Goal: Communication & Community: Connect with others

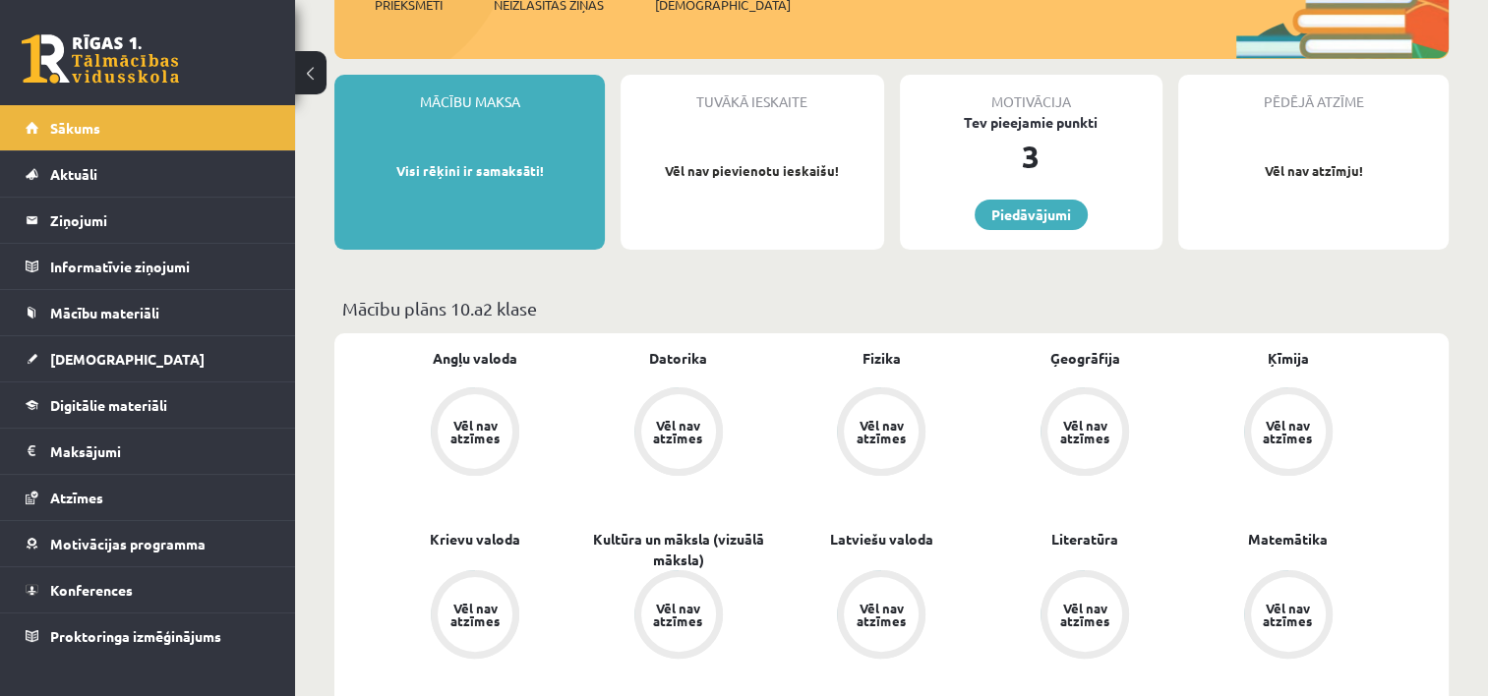
scroll to position [275, 0]
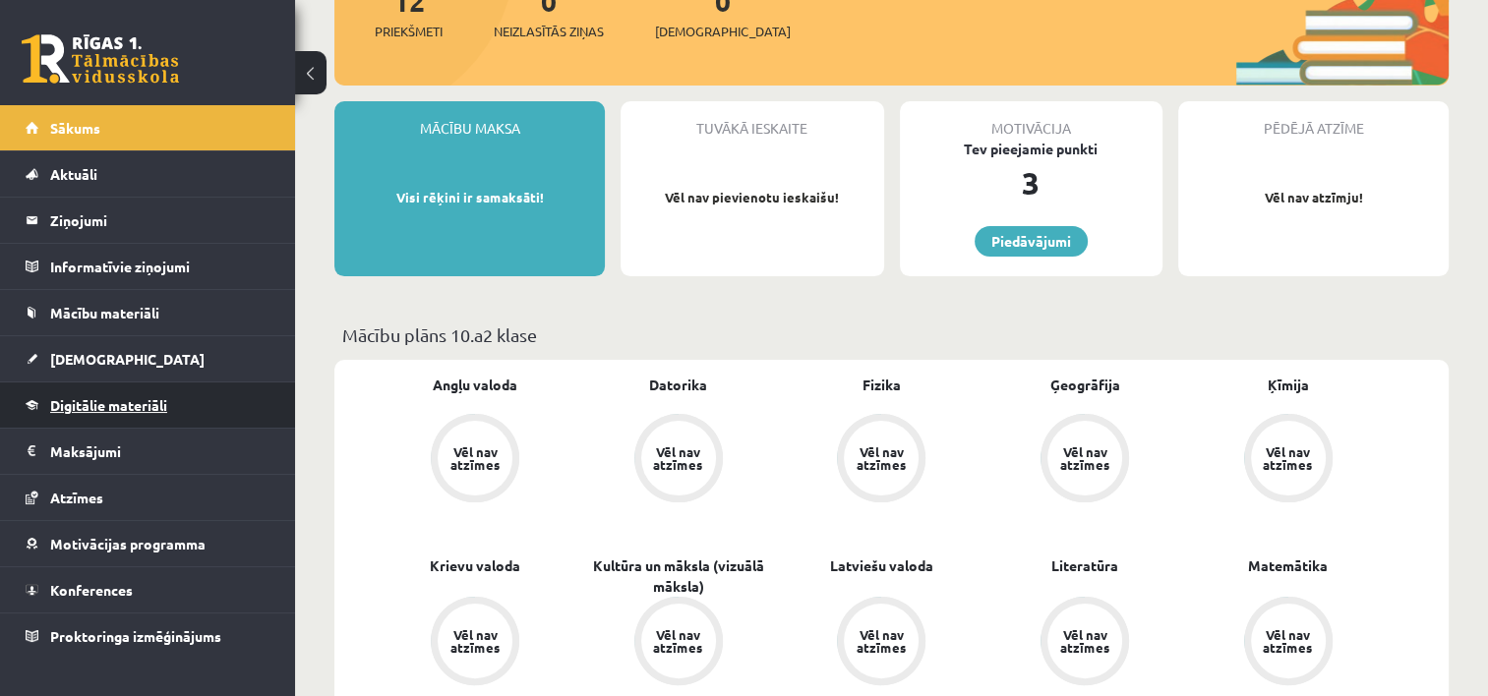
click at [98, 402] on span "Digitālie materiāli" at bounding box center [108, 405] width 117 height 18
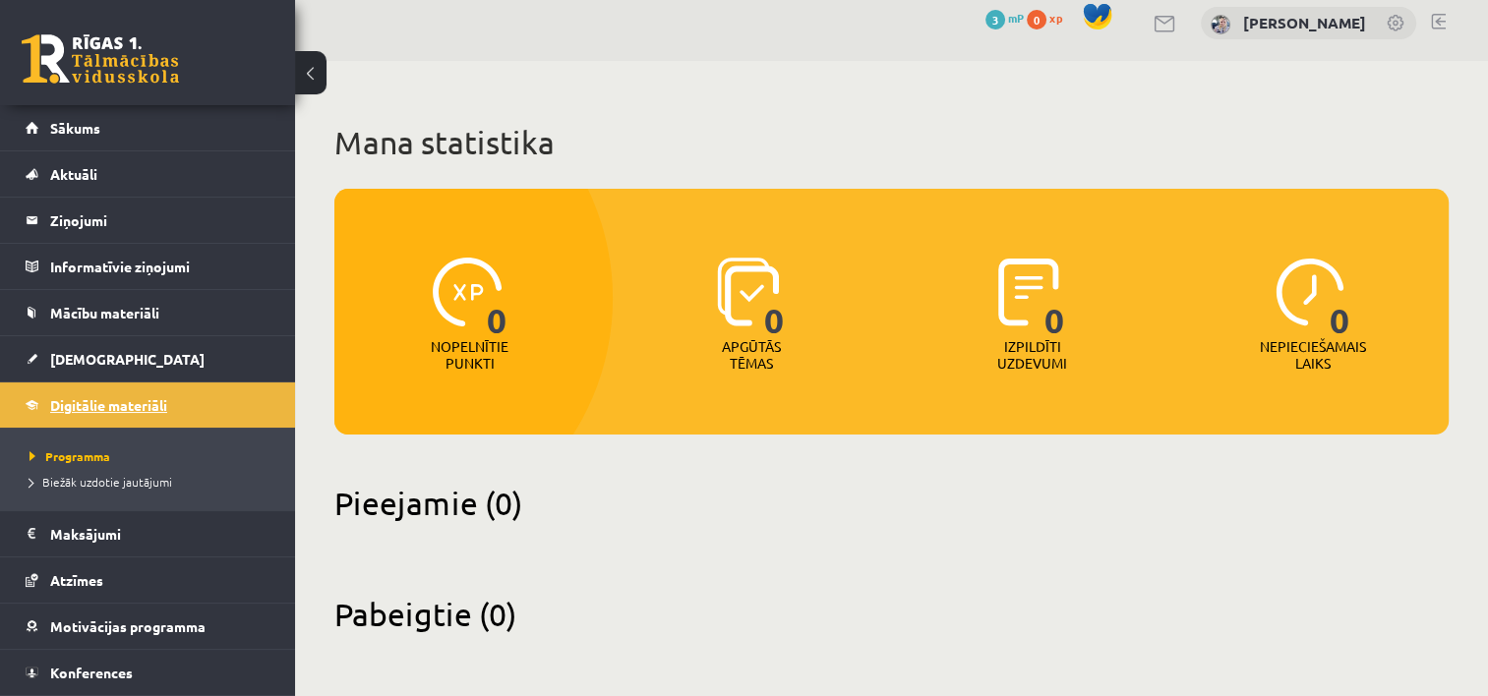
scroll to position [15, 0]
click at [114, 352] on link "[DEMOGRAPHIC_DATA]" at bounding box center [148, 358] width 245 height 45
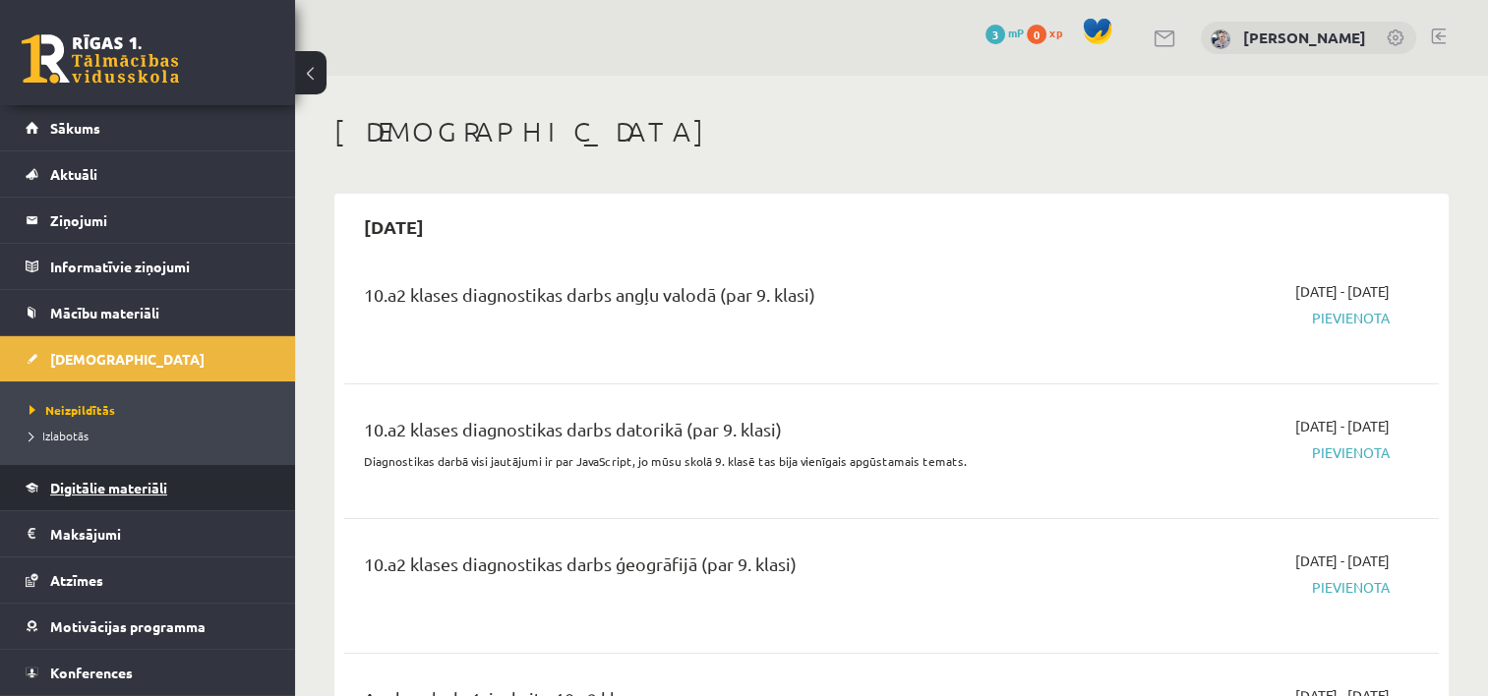
click at [114, 500] on link "Digitālie materiāli" at bounding box center [148, 487] width 245 height 45
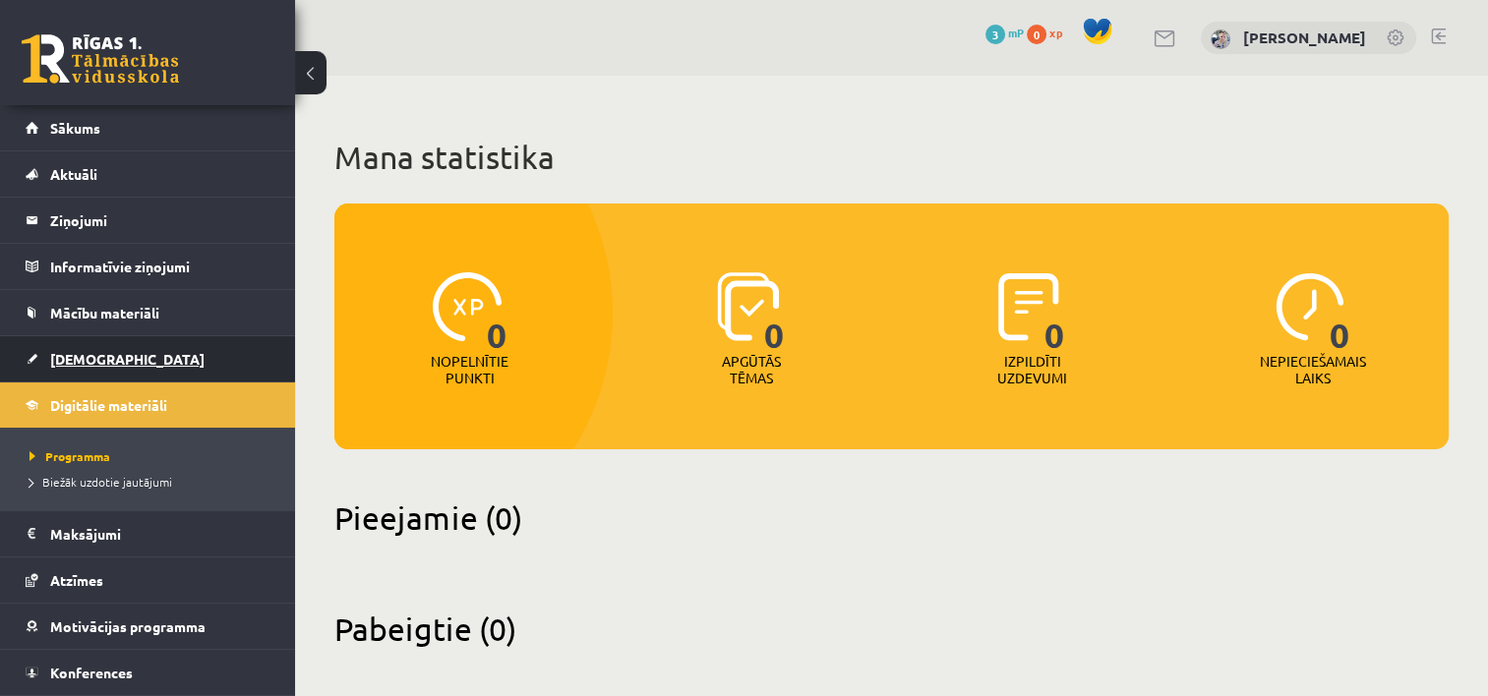
click at [102, 361] on span "[DEMOGRAPHIC_DATA]" at bounding box center [127, 359] width 154 height 18
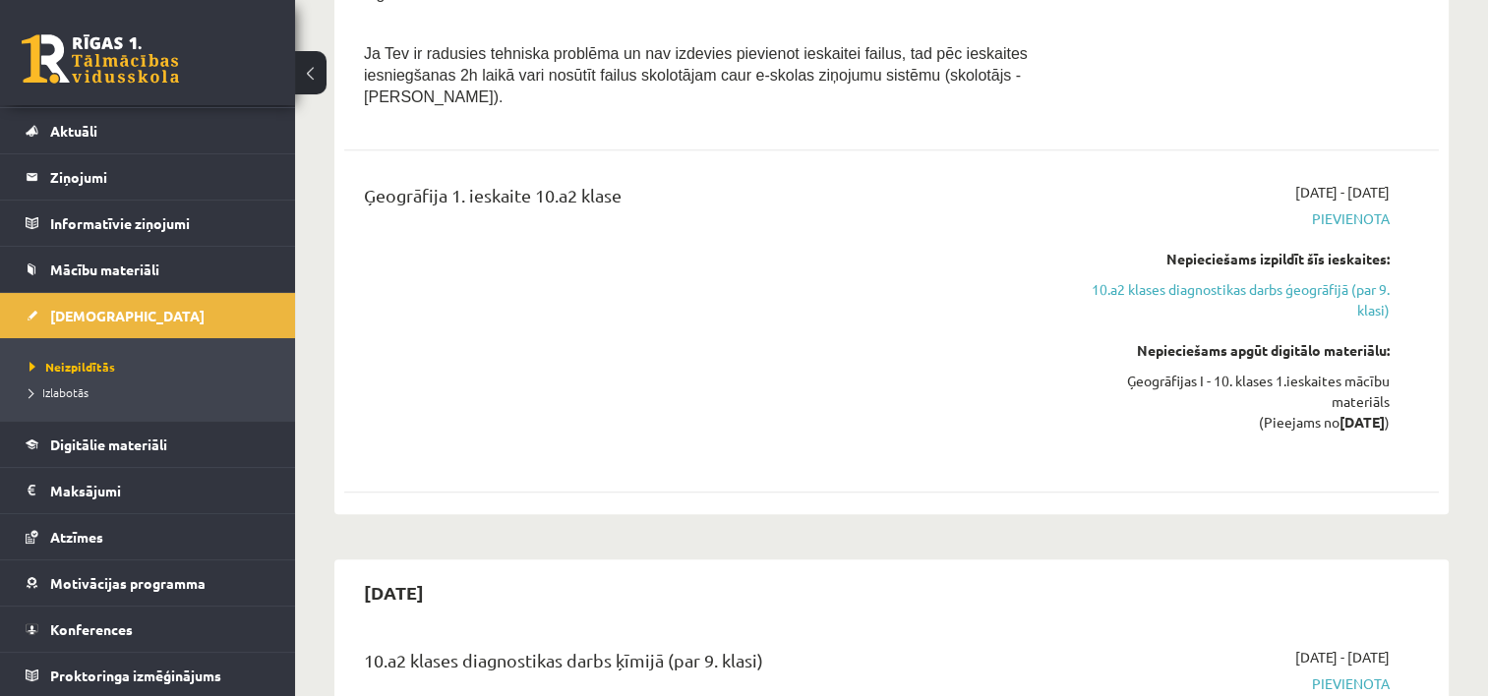
scroll to position [1338, 0]
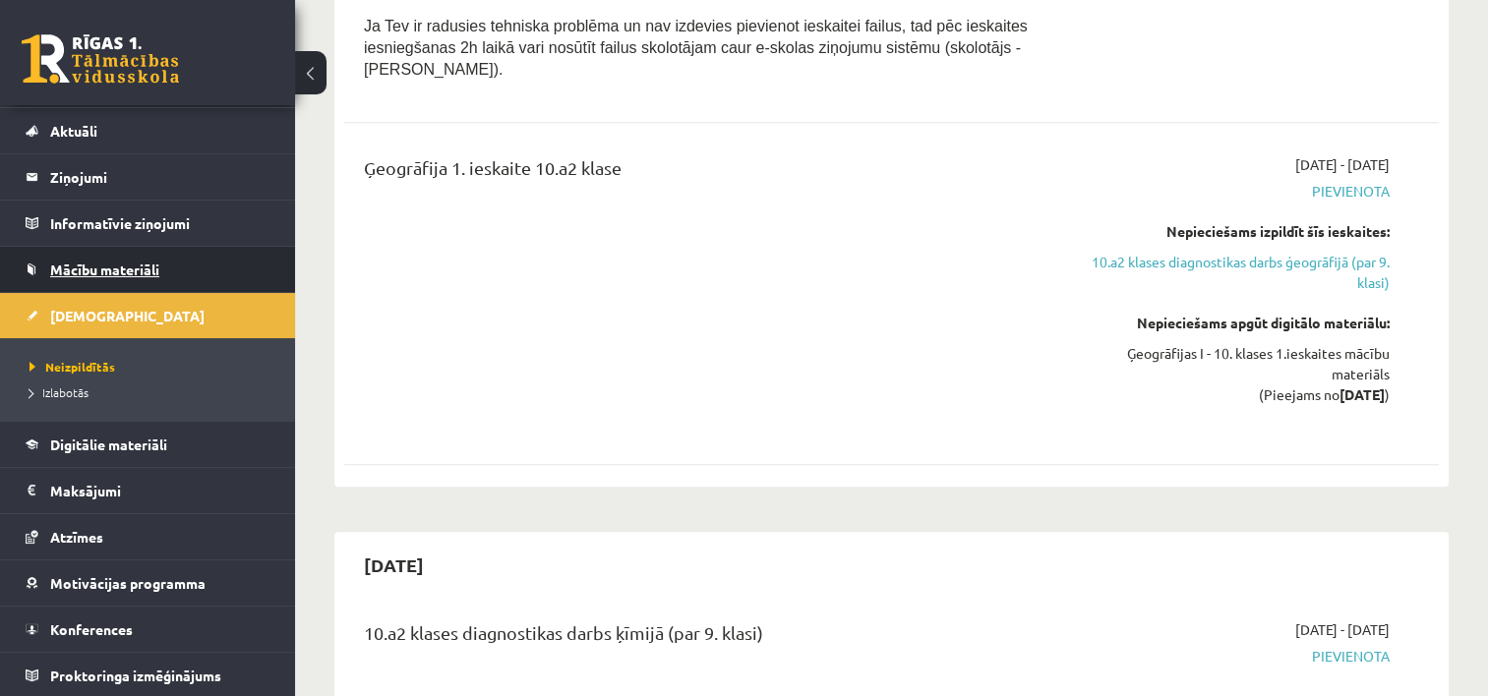
click at [124, 264] on span "Mācību materiāli" at bounding box center [104, 270] width 109 height 18
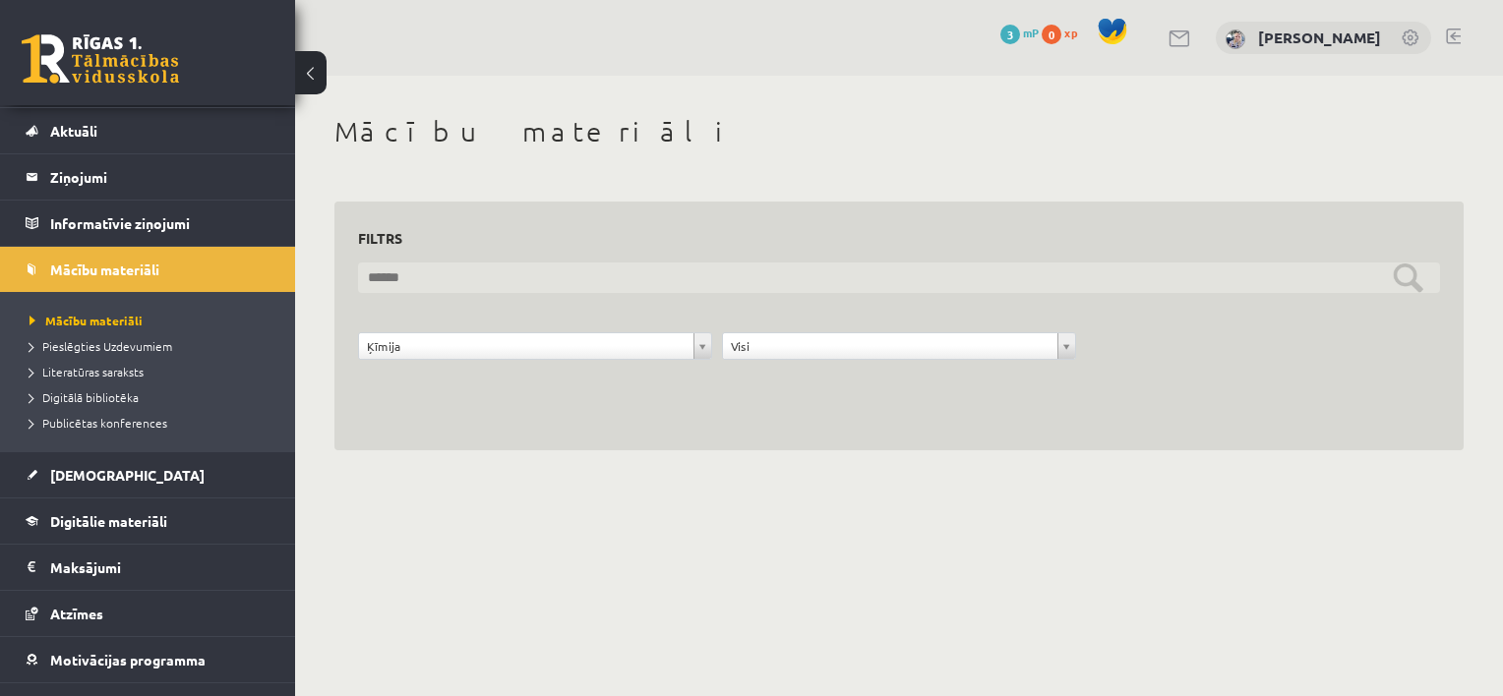
click at [1410, 284] on input "text" at bounding box center [899, 278] width 1082 height 30
drag, startPoint x: 1410, startPoint y: 284, endPoint x: 1478, endPoint y: 437, distance: 166.9
click at [1478, 437] on div "**********" at bounding box center [899, 283] width 1208 height 414
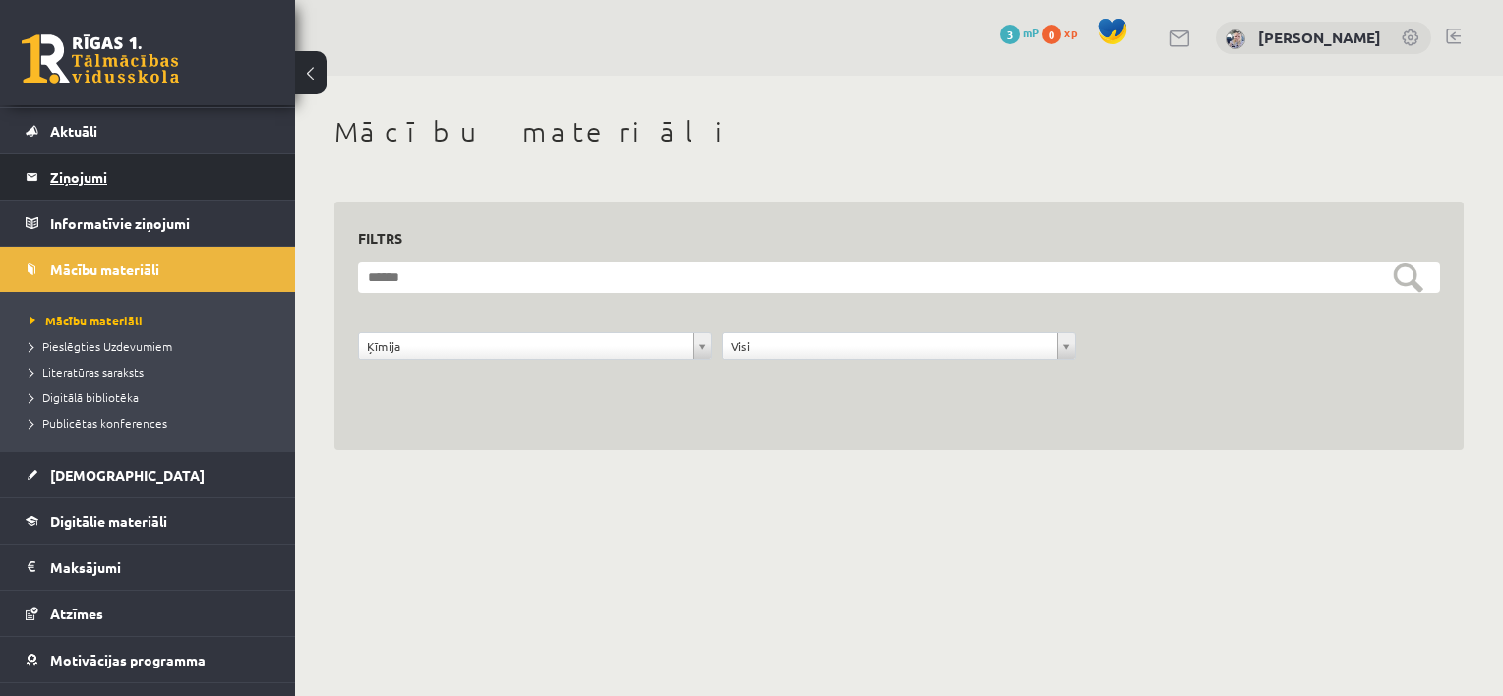
click at [80, 182] on legend "Ziņojumi 0" at bounding box center [160, 176] width 220 height 45
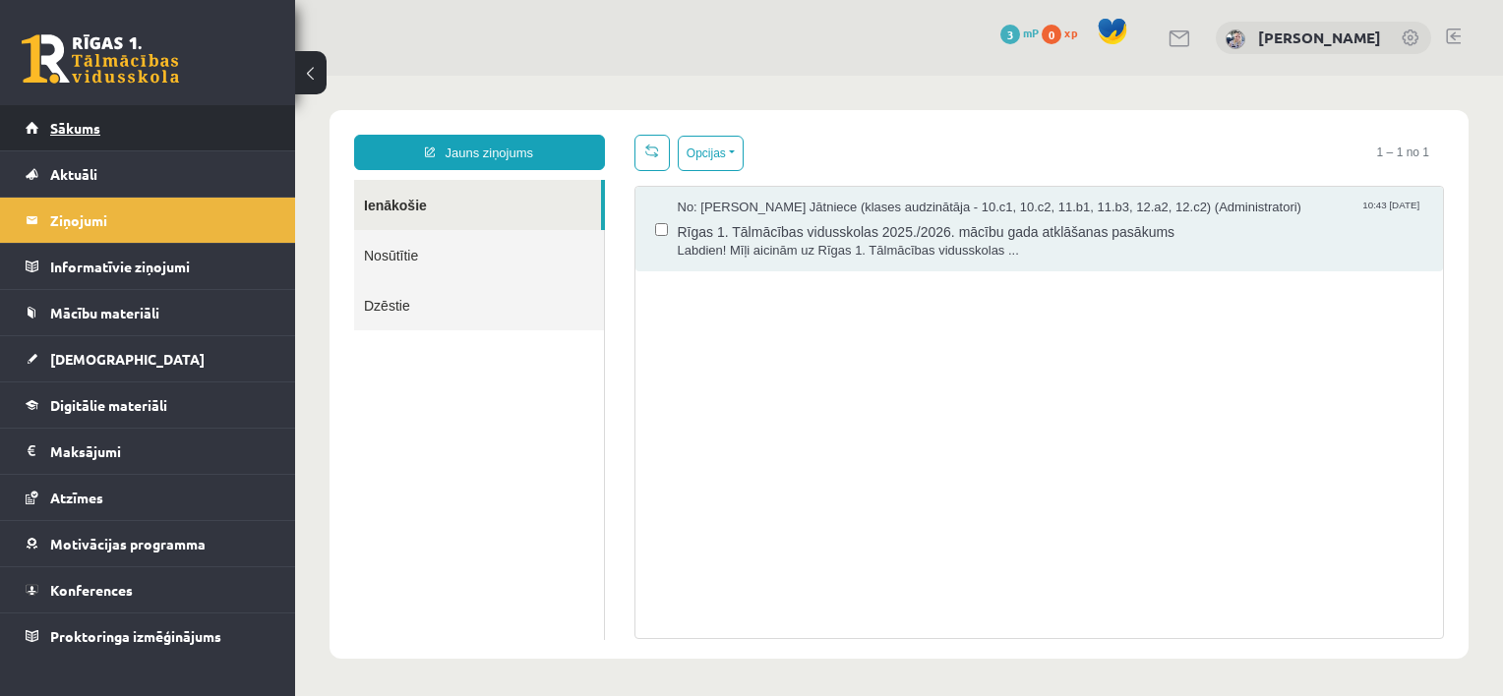
click at [106, 133] on link "Sākums" at bounding box center [148, 127] width 245 height 45
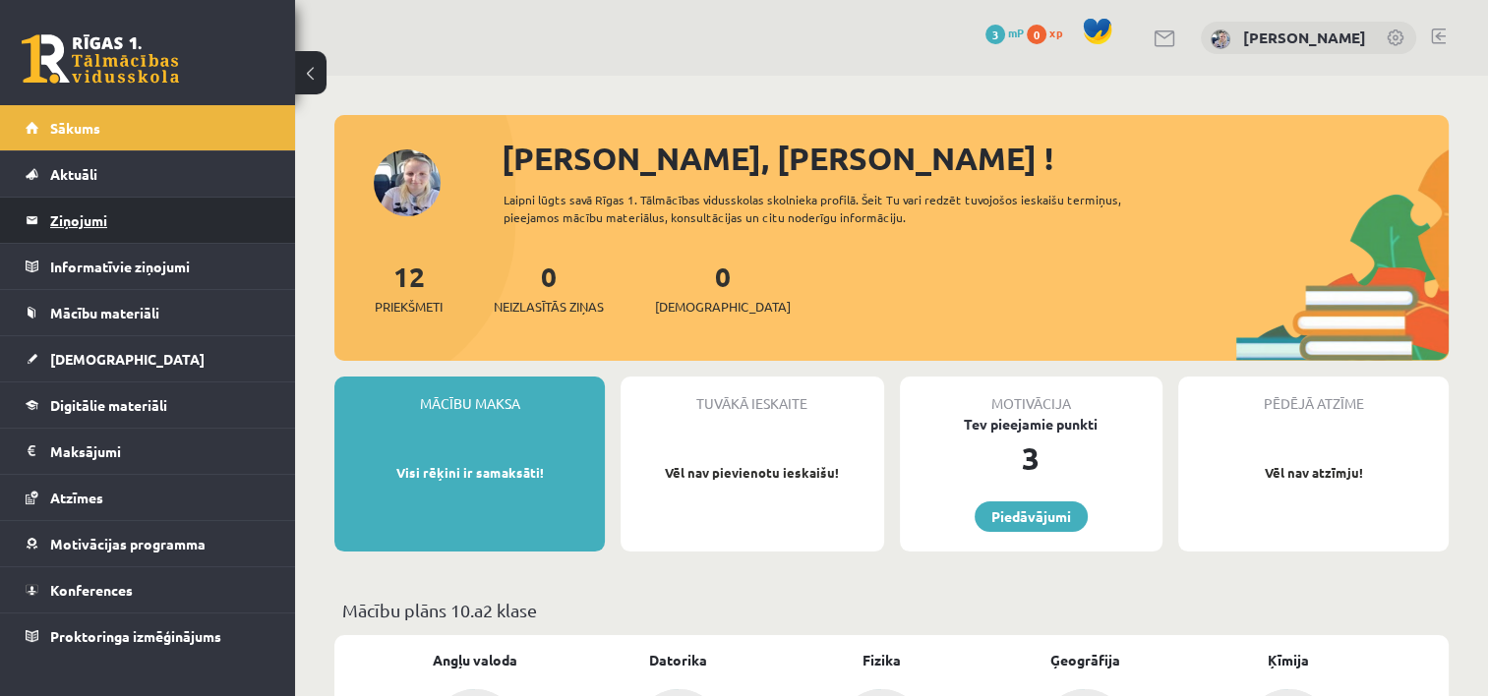
click at [90, 226] on legend "Ziņojumi 0" at bounding box center [160, 220] width 220 height 45
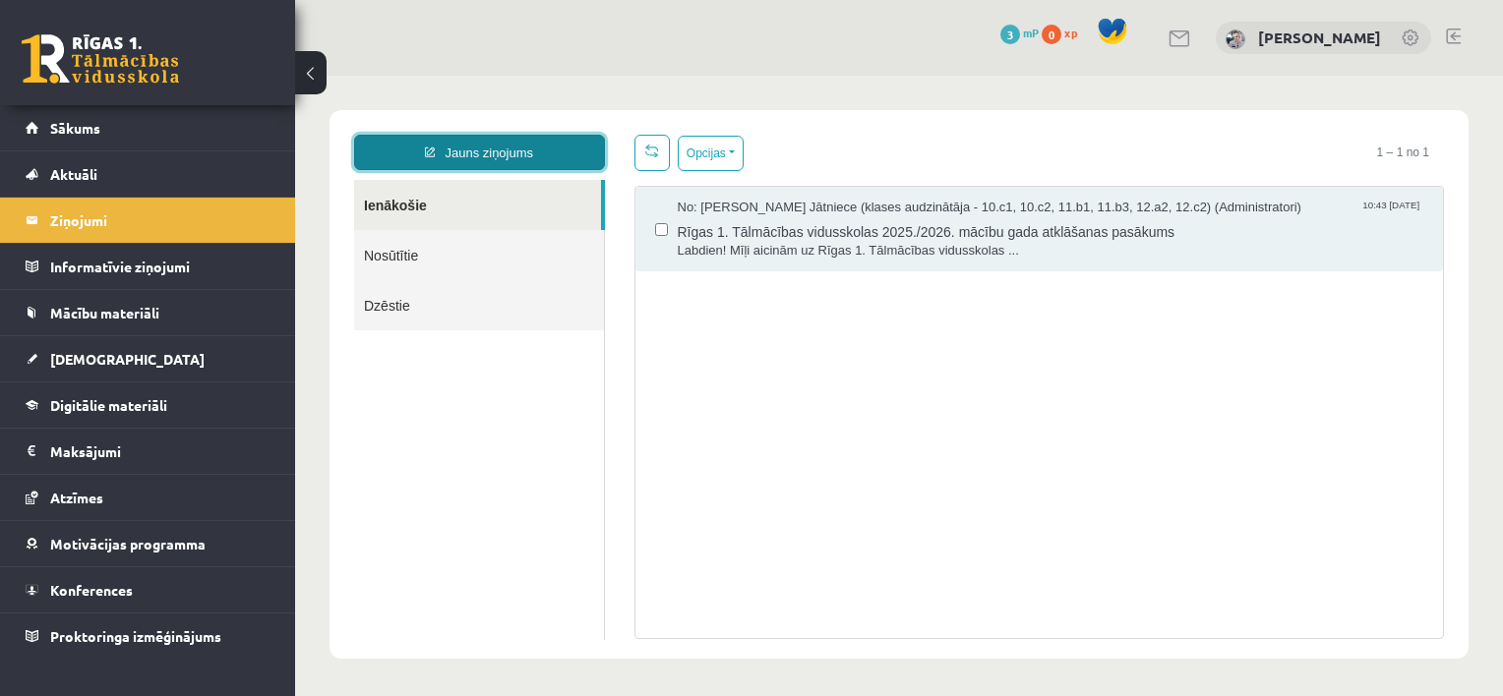
click at [433, 154] on link "Jauns ziņojums" at bounding box center [479, 152] width 251 height 35
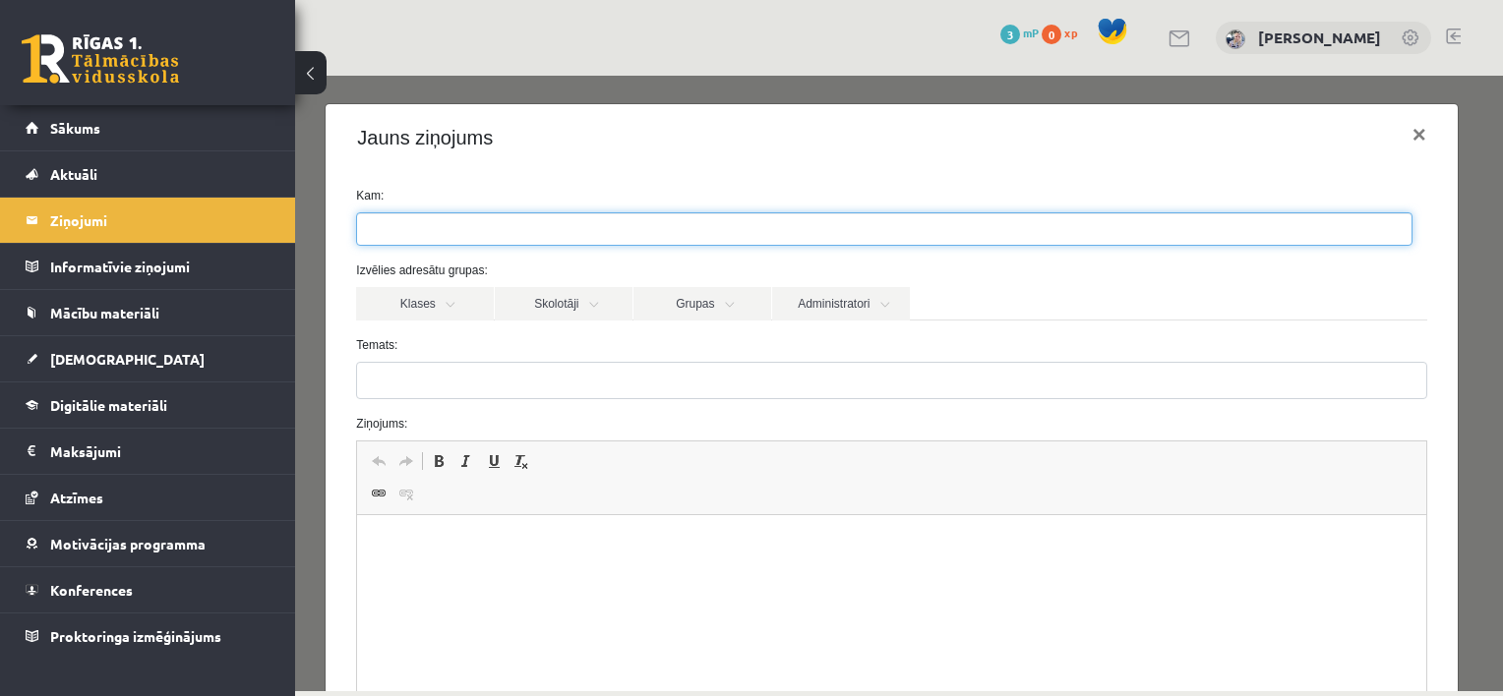
click at [525, 240] on ul at bounding box center [884, 228] width 1054 height 31
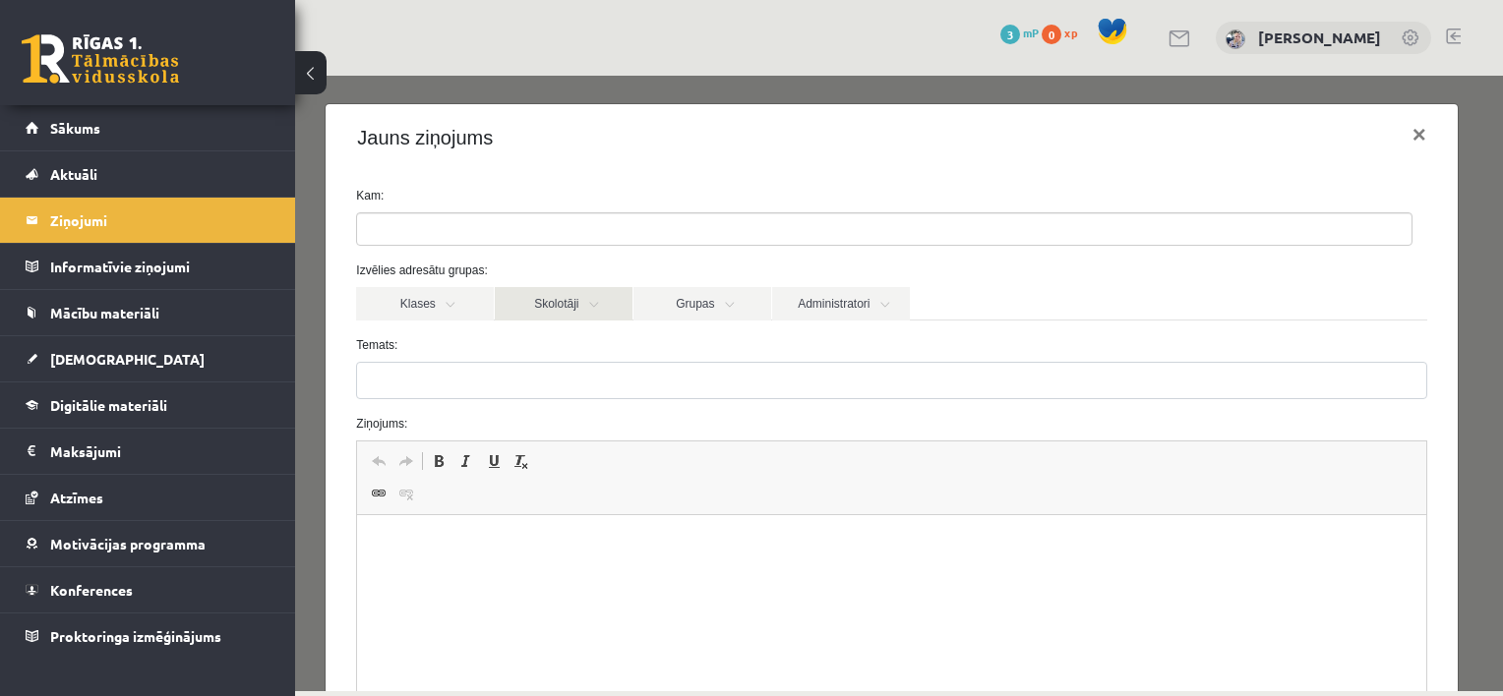
click at [591, 303] on link "Skolotāji" at bounding box center [564, 303] width 138 height 33
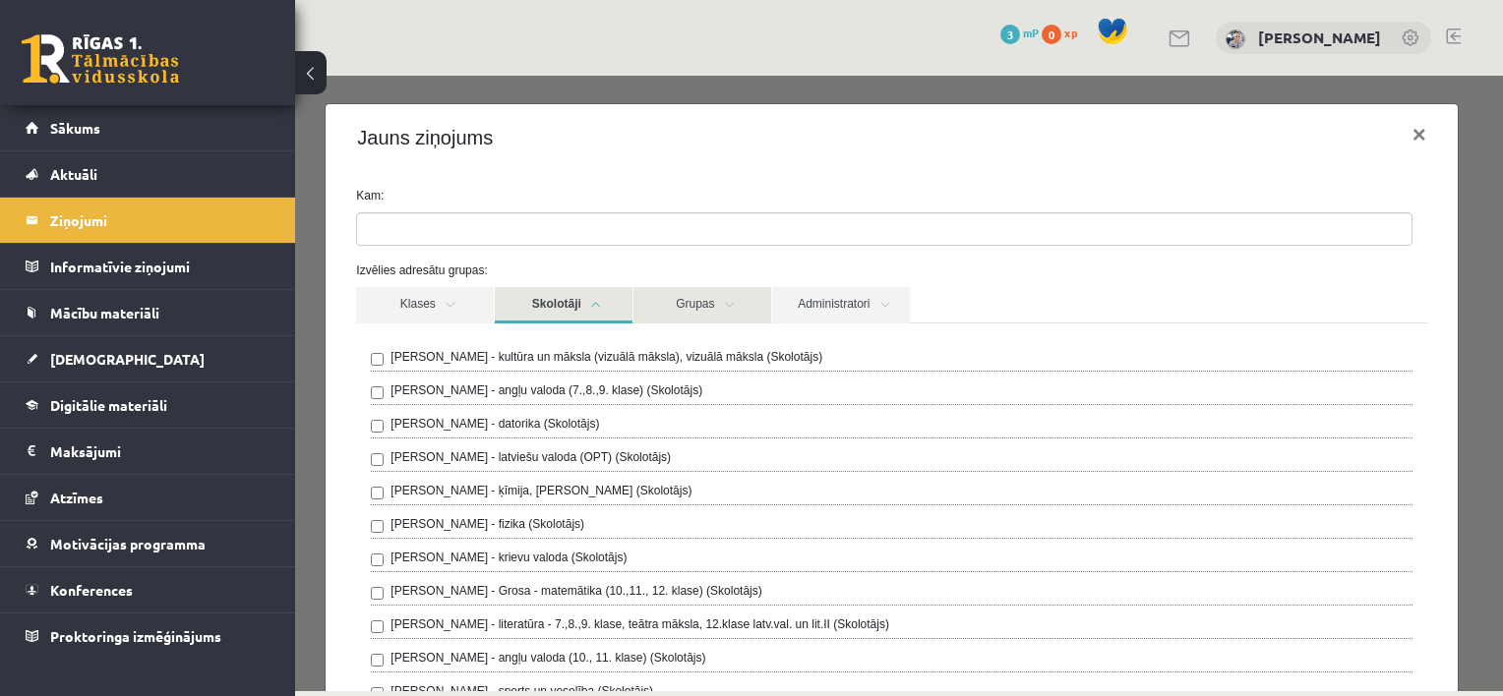
click at [695, 303] on link "Grupas" at bounding box center [702, 305] width 138 height 36
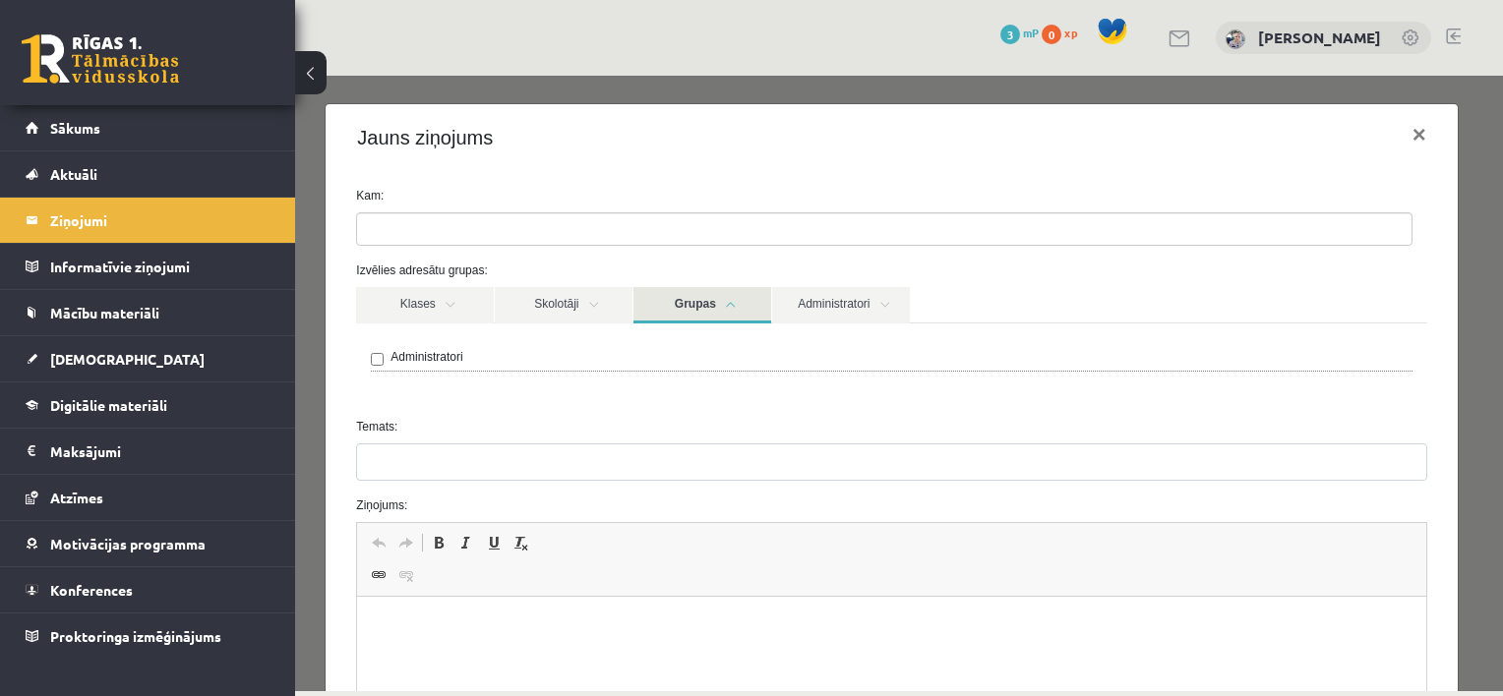
click at [695, 303] on link "Grupas" at bounding box center [702, 305] width 138 height 36
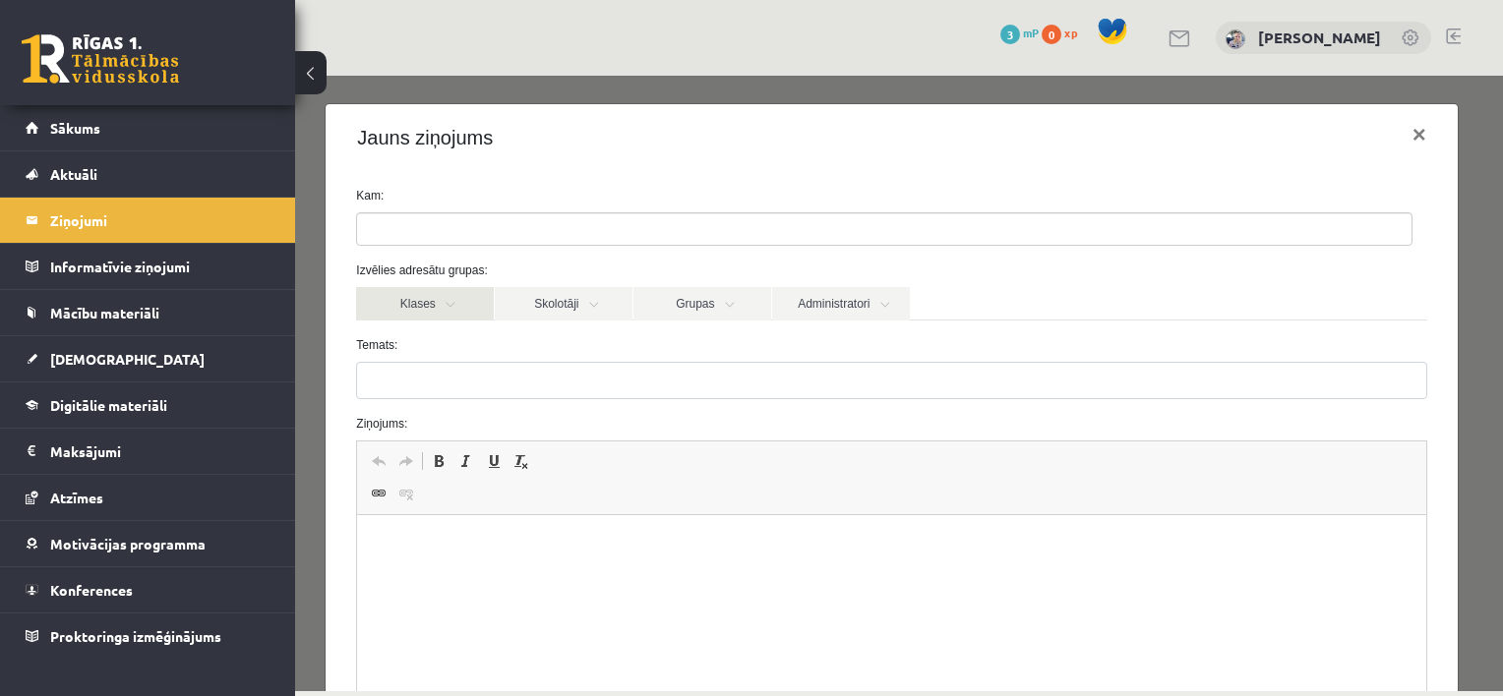
click at [441, 305] on link "Klases" at bounding box center [425, 303] width 138 height 33
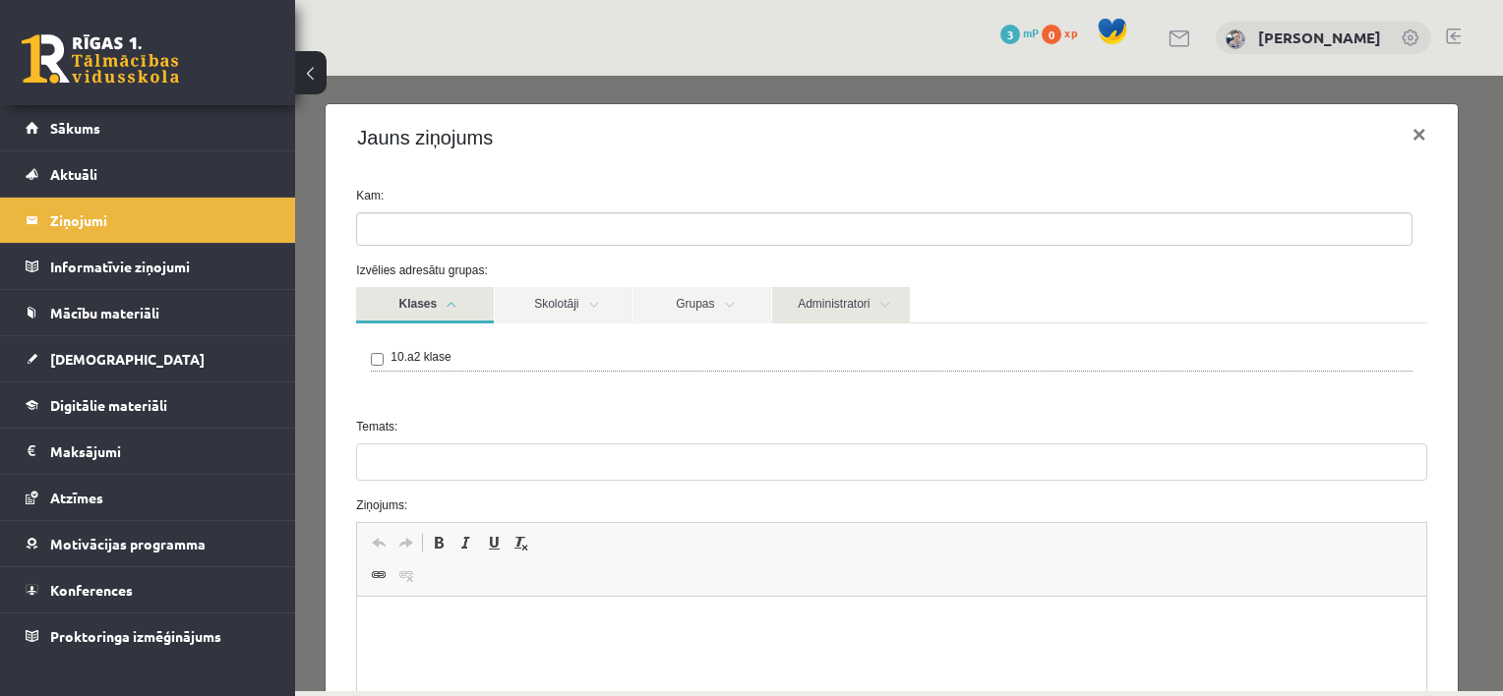
click at [863, 299] on link "Administratori" at bounding box center [841, 305] width 138 height 36
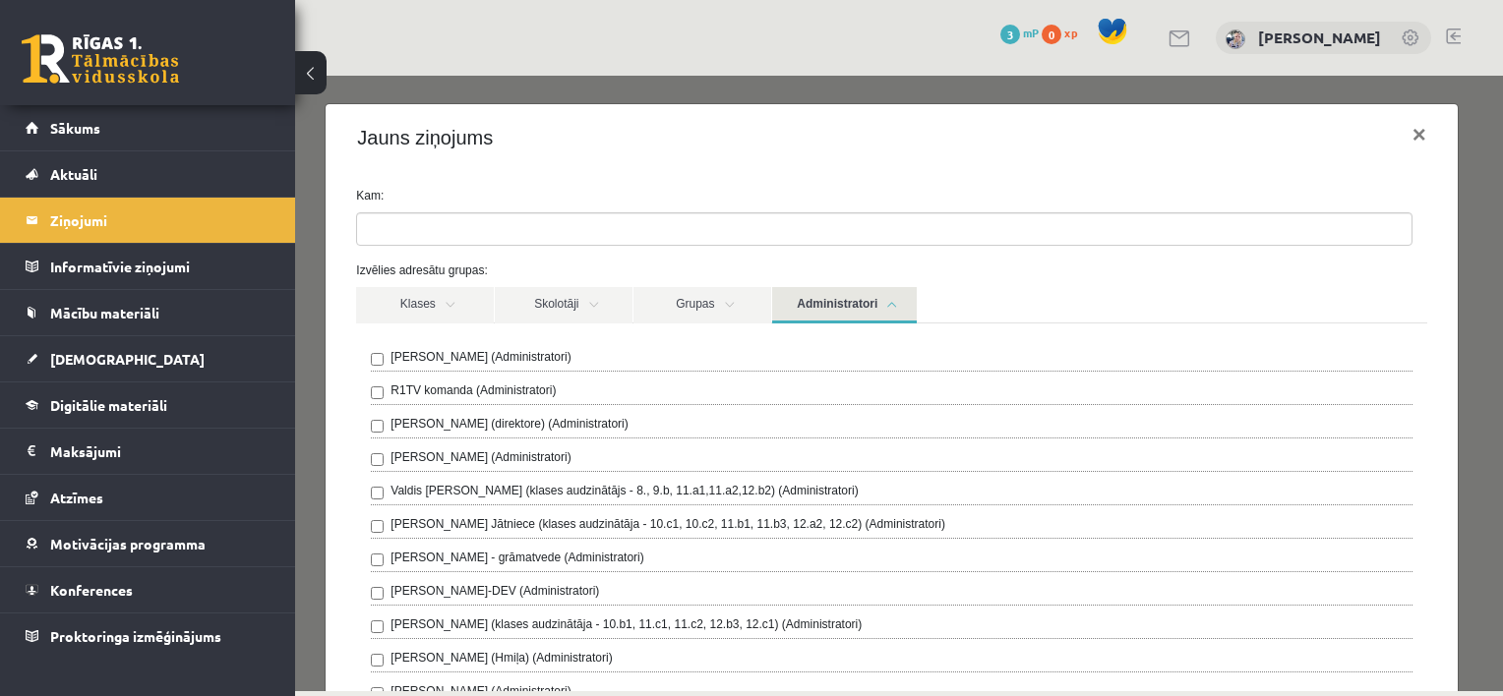
click at [863, 299] on link "Administratori" at bounding box center [844, 305] width 145 height 36
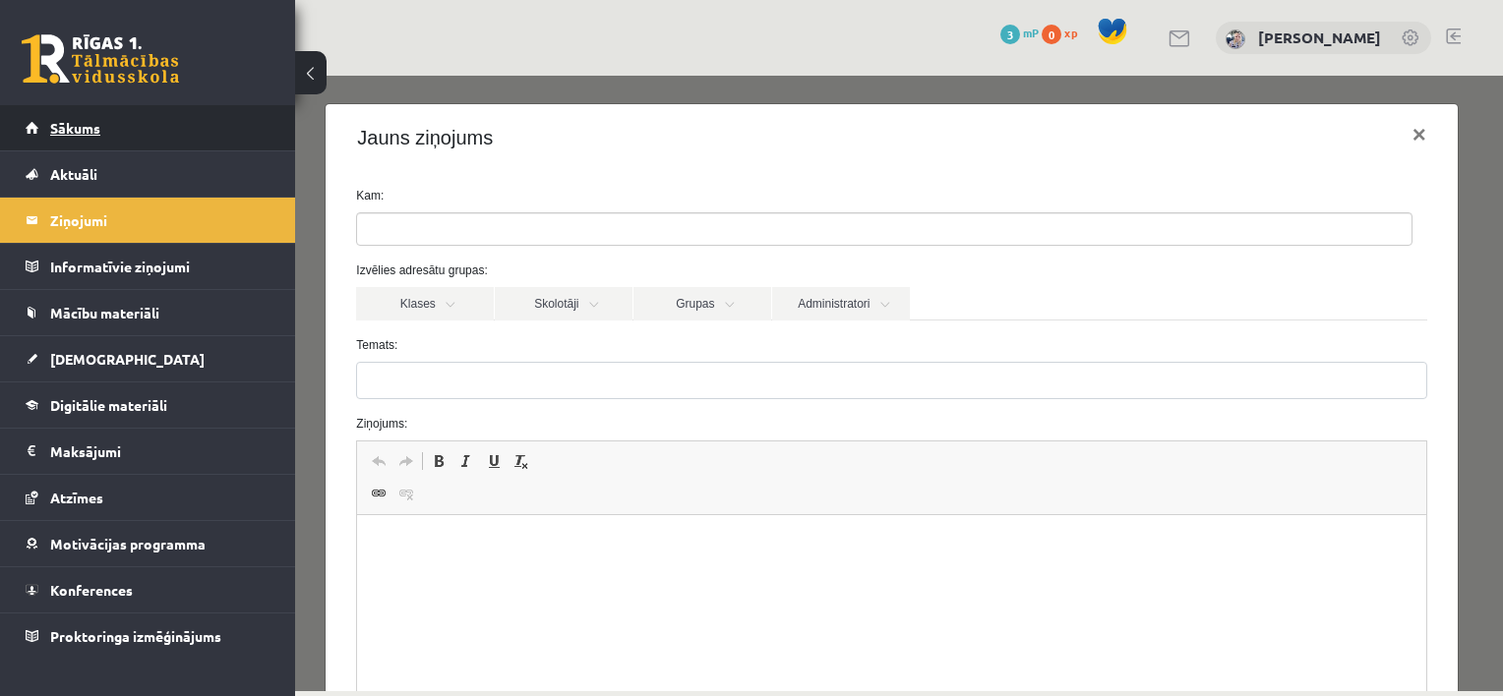
click at [111, 130] on link "Sākums" at bounding box center [148, 127] width 245 height 45
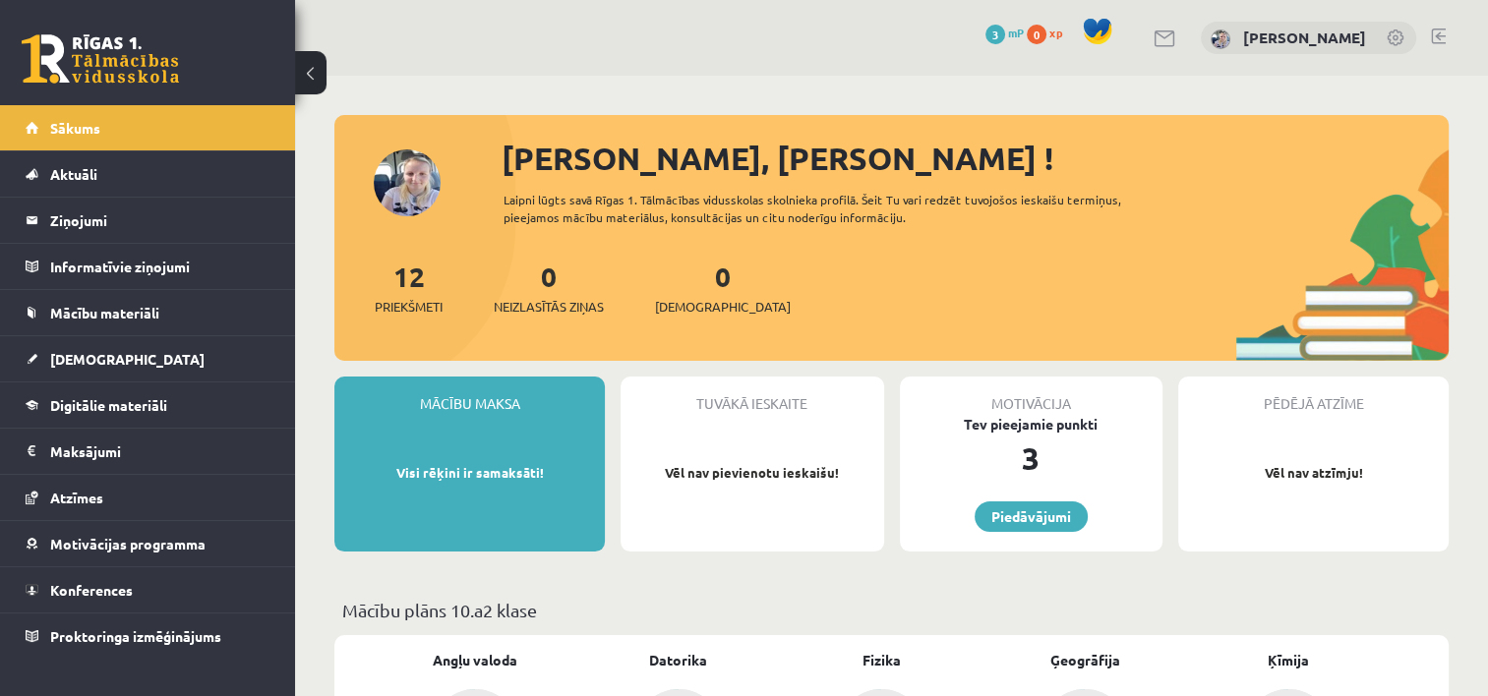
click at [1438, 36] on link at bounding box center [1438, 37] width 15 height 16
